Goal: Book appointment/travel/reservation

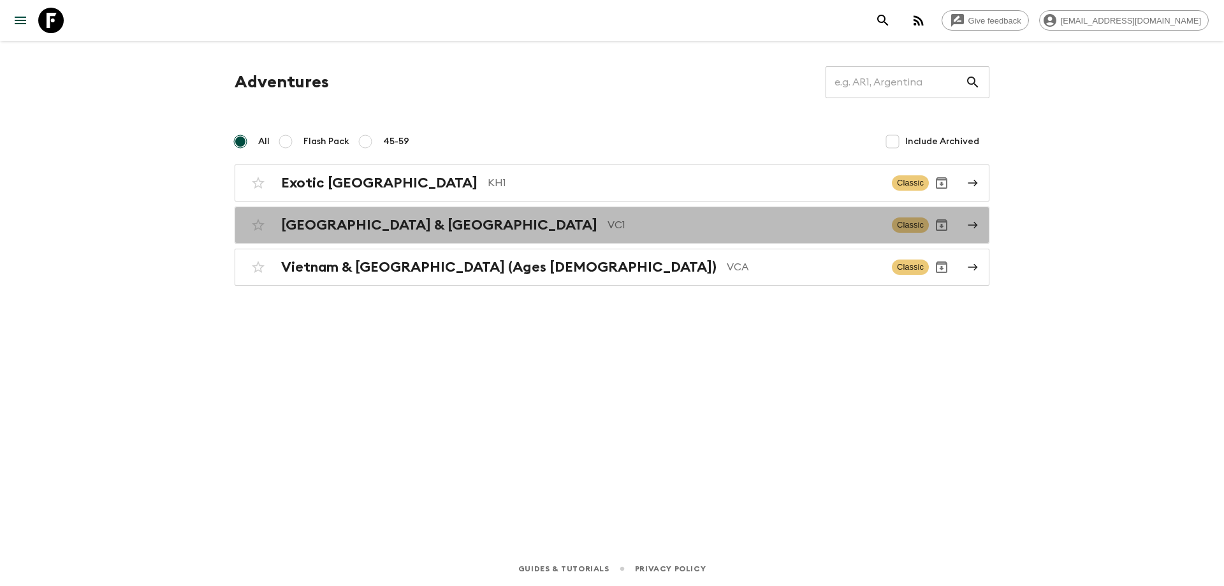
click at [512, 236] on div "Vietnam & Cambodia VC1 Classic" at bounding box center [586, 224] width 683 height 25
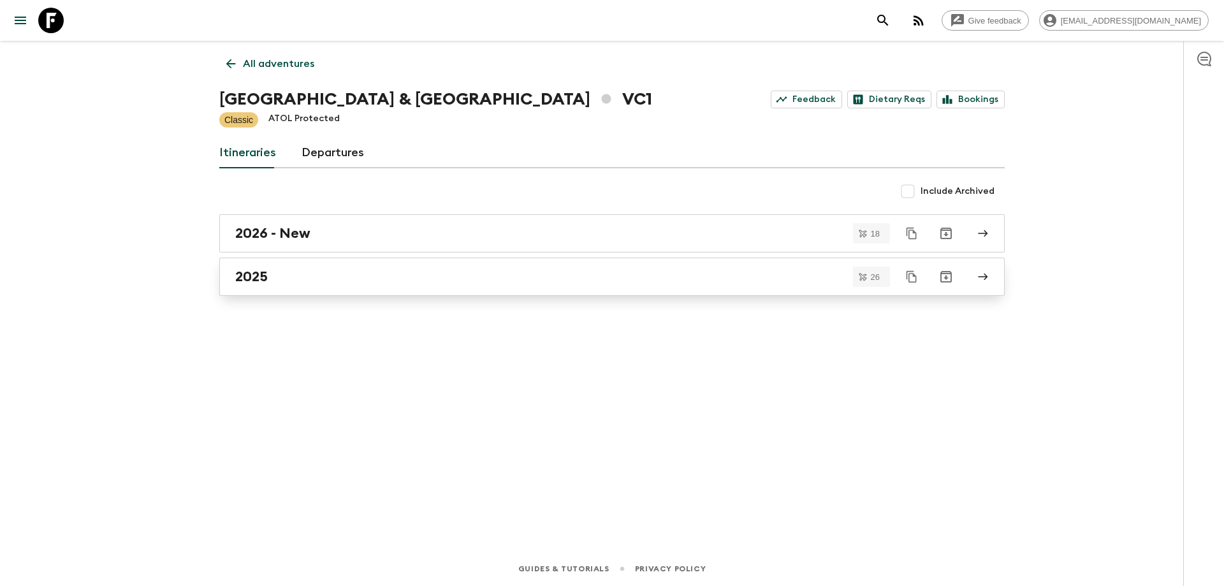
click at [300, 273] on div "2025" at bounding box center [599, 276] width 729 height 17
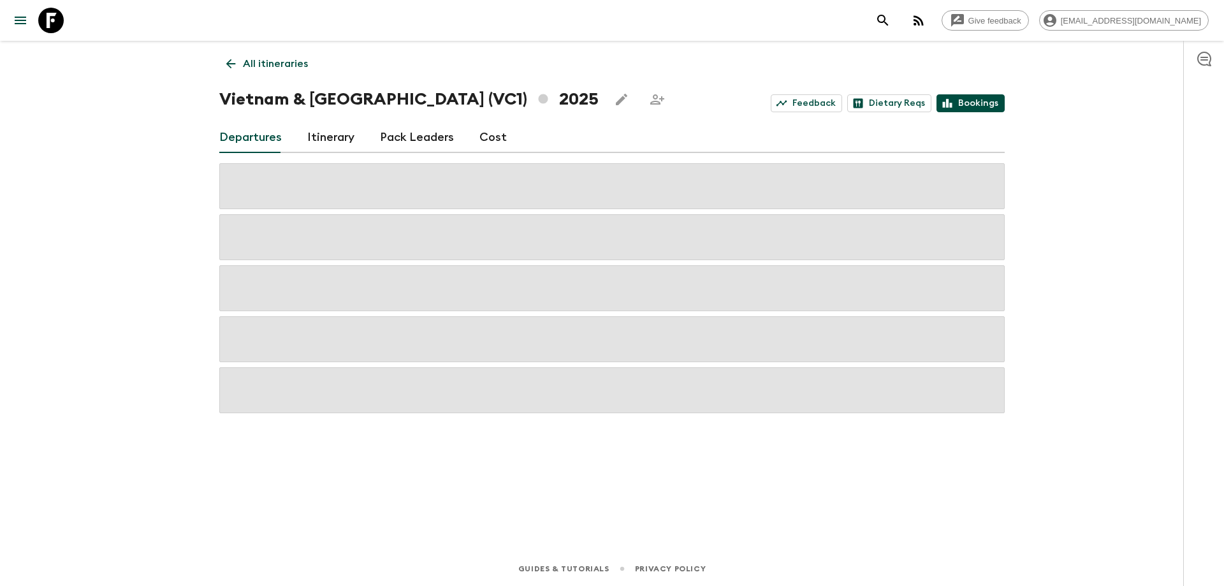
click at [976, 102] on link "Bookings" at bounding box center [970, 103] width 68 height 18
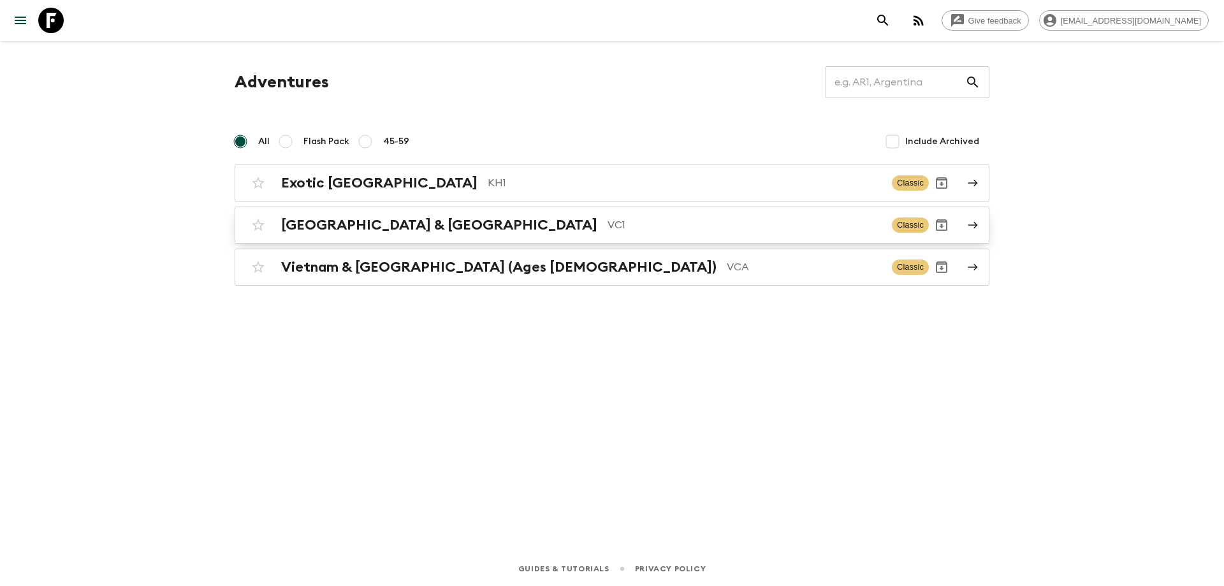
click at [390, 224] on h2 "[GEOGRAPHIC_DATA] & [GEOGRAPHIC_DATA]" at bounding box center [439, 225] width 316 height 17
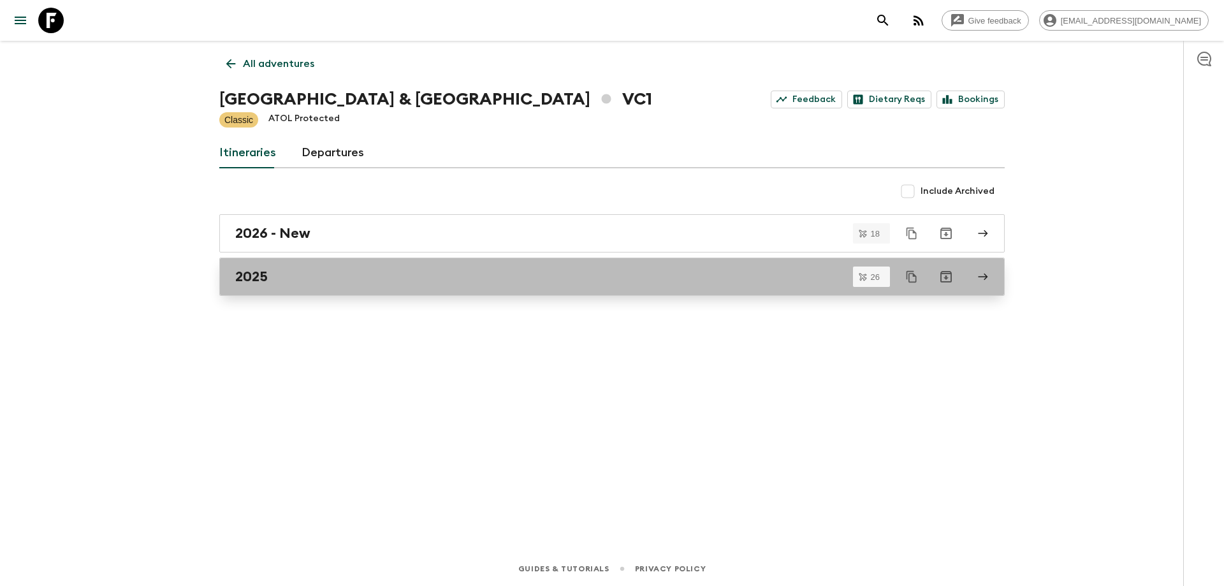
click at [305, 283] on div "2025" at bounding box center [599, 276] width 729 height 17
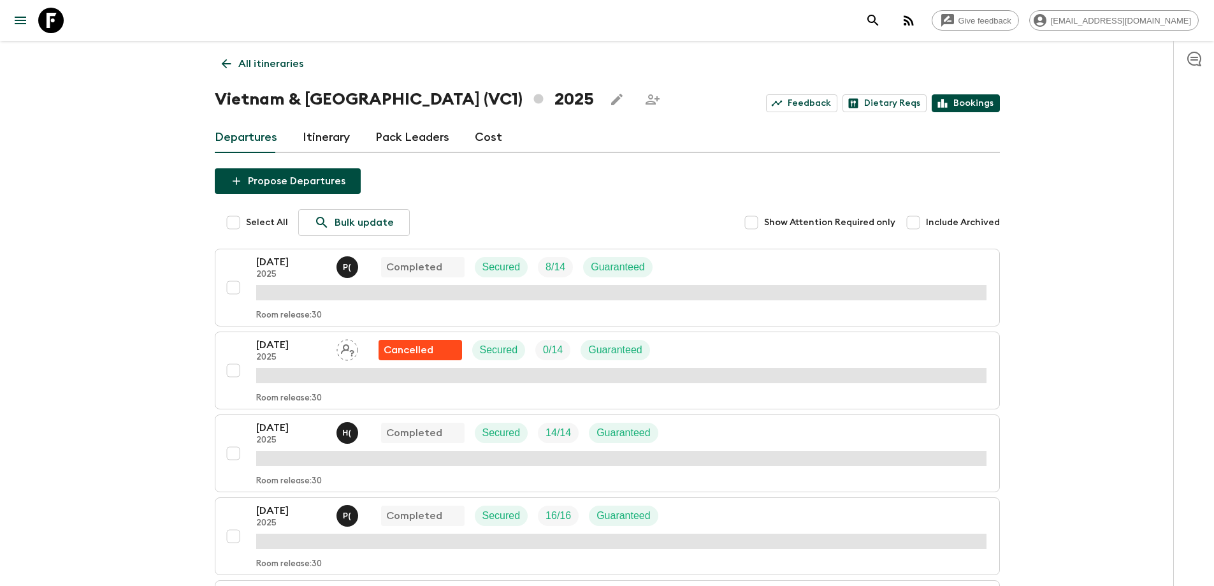
click at [966, 101] on link "Bookings" at bounding box center [966, 103] width 68 height 18
click at [970, 105] on link "Bookings" at bounding box center [966, 103] width 68 height 18
click at [971, 98] on link "Bookings" at bounding box center [966, 103] width 68 height 18
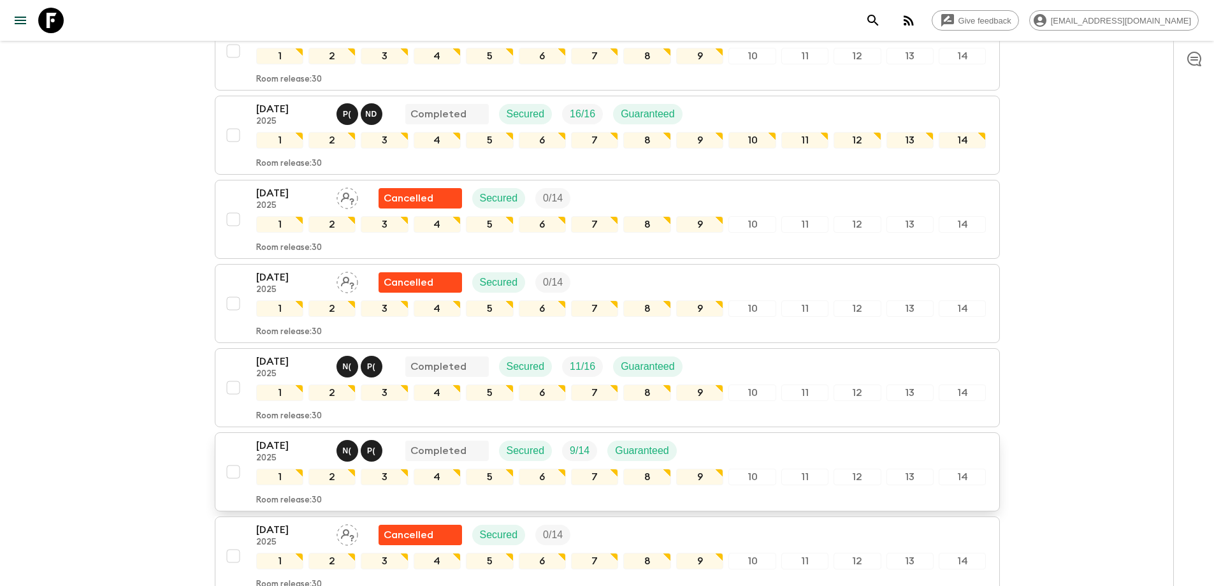
scroll to position [829, 0]
